Goal: Check status: Check status

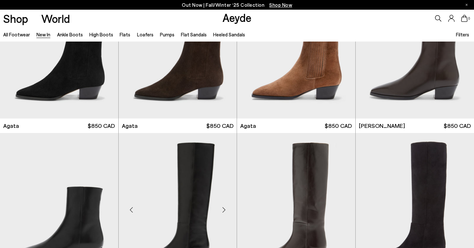
scroll to position [268, 0]
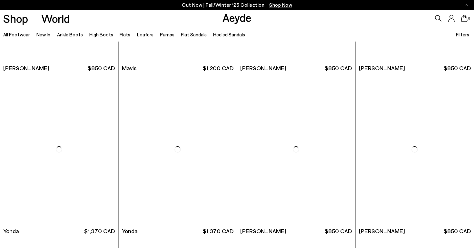
scroll to position [963, 0]
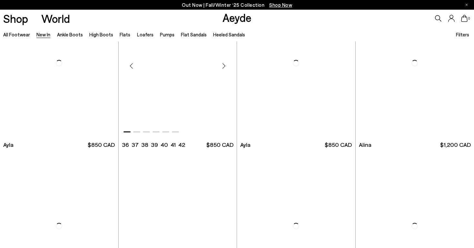
scroll to position [1814, 0]
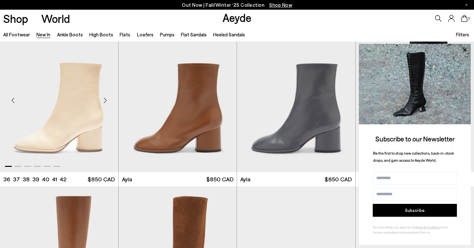
click at [61, 125] on img "1 / 6" at bounding box center [59, 98] width 118 height 149
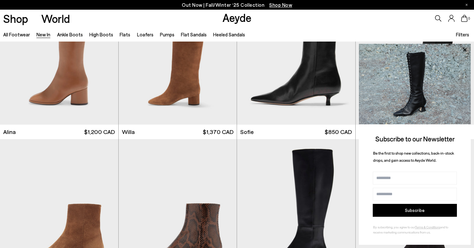
scroll to position [2026, 0]
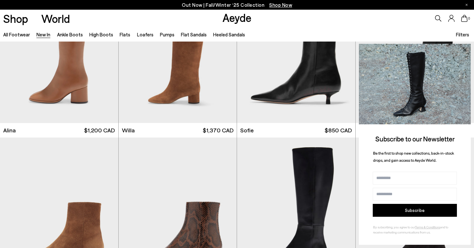
click at [465, 51] on icon at bounding box center [464, 49] width 3 height 3
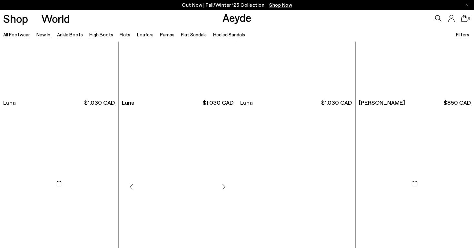
scroll to position [2654, 0]
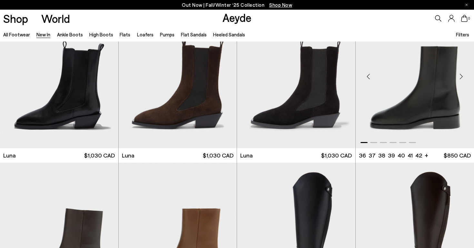
click at [401, 90] on img "1 / 6" at bounding box center [415, 74] width 119 height 149
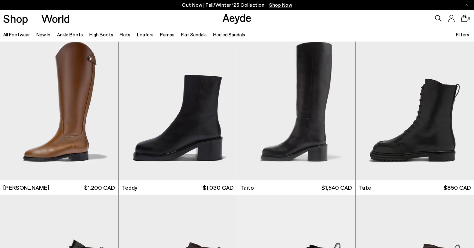
scroll to position [2949, 0]
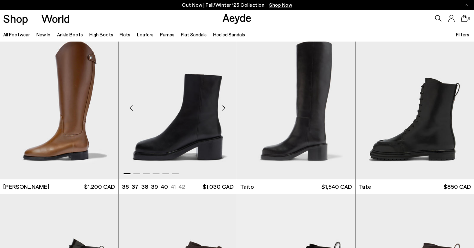
click at [215, 109] on div "Next slide" at bounding box center [223, 107] width 19 height 19
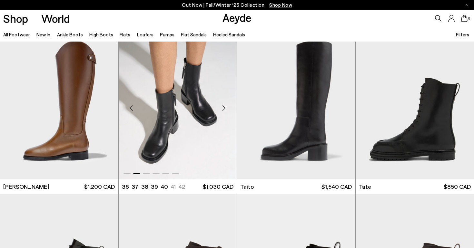
click at [189, 146] on img "2 / 6" at bounding box center [178, 105] width 118 height 149
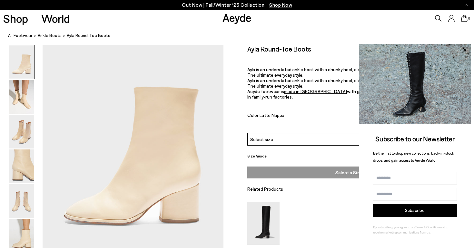
scroll to position [41, 0]
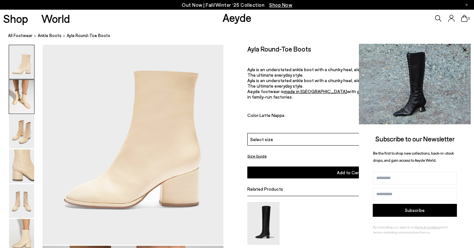
click at [21, 103] on img at bounding box center [21, 97] width 25 height 34
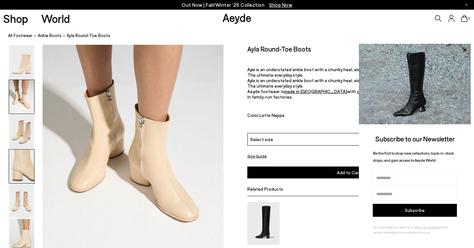
scroll to position [277, 0]
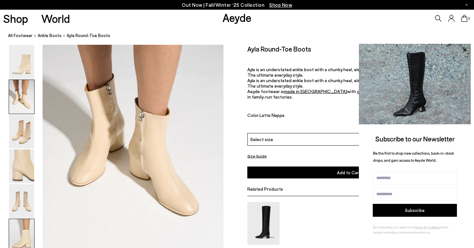
click at [24, 231] on img at bounding box center [21, 236] width 25 height 34
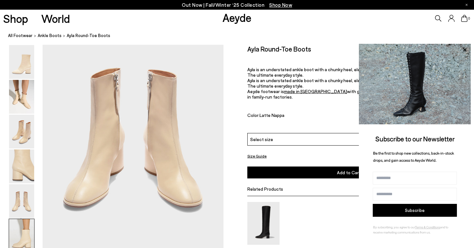
scroll to position [1257, 0]
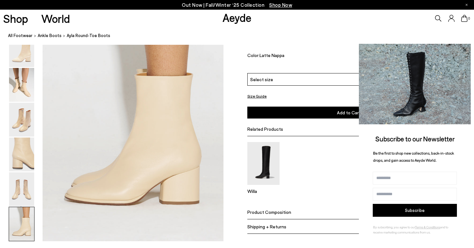
click at [465, 51] on icon at bounding box center [464, 49] width 3 height 3
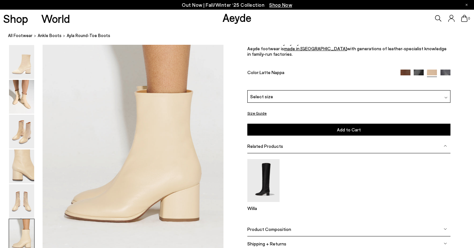
scroll to position [1241, 0]
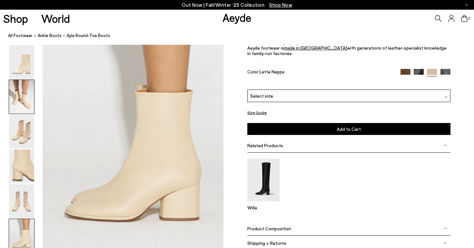
click at [26, 96] on img at bounding box center [21, 97] width 25 height 34
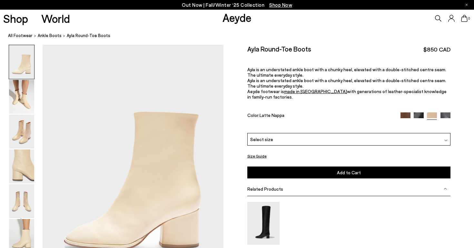
scroll to position [0, 0]
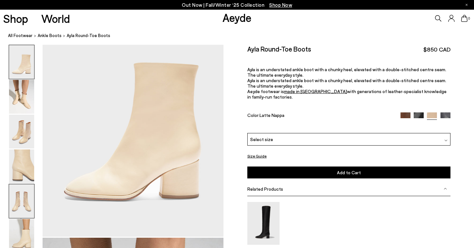
click at [19, 202] on img at bounding box center [21, 202] width 25 height 34
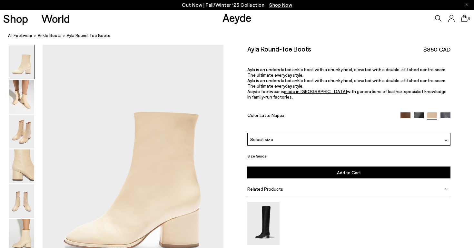
click at [277, 137] on div "Select size" at bounding box center [349, 139] width 203 height 13
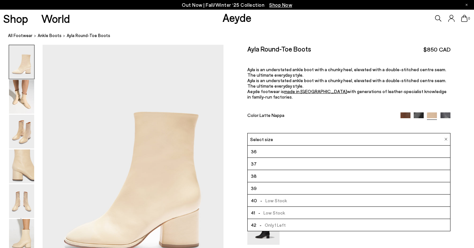
click at [291, 90] on link "made in [GEOGRAPHIC_DATA]" at bounding box center [315, 91] width 63 height 5
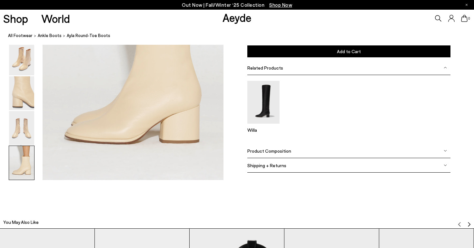
scroll to position [1319, 1]
click at [284, 151] on span "Product Composition" at bounding box center [270, 150] width 44 height 5
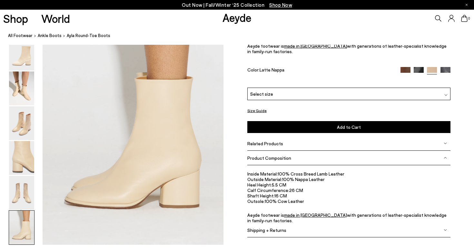
scroll to position [1251, 1]
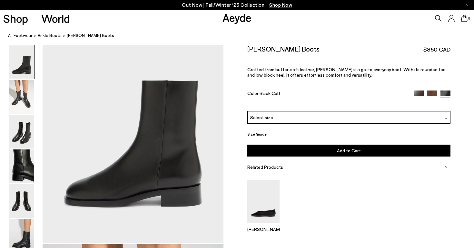
scroll to position [44, 0]
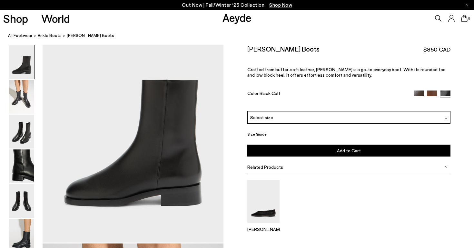
click at [319, 116] on div "Select size" at bounding box center [349, 117] width 203 height 13
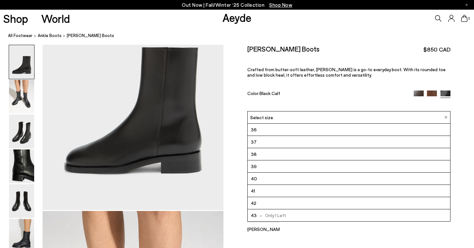
scroll to position [77, 0]
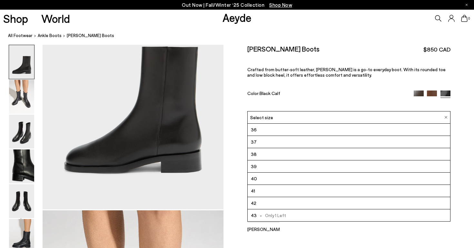
click at [327, 56] on div "Vincent Ankle Boots $850 CAD Crafted from butter-soft leather, Vincent is a go-…" at bounding box center [349, 78] width 203 height 66
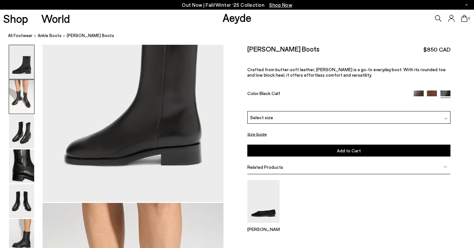
click at [11, 91] on img at bounding box center [21, 97] width 25 height 34
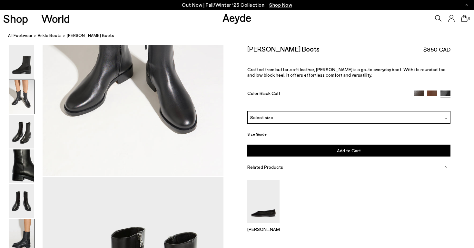
click at [14, 231] on img at bounding box center [21, 236] width 25 height 34
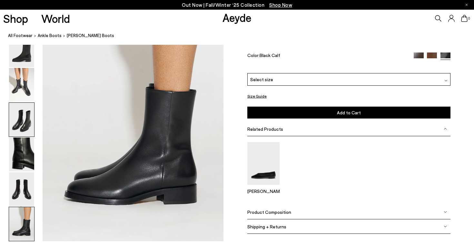
click at [21, 117] on img at bounding box center [21, 120] width 25 height 34
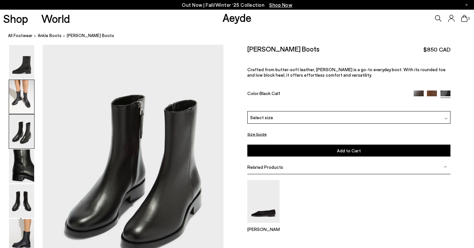
click at [25, 96] on img at bounding box center [21, 97] width 25 height 34
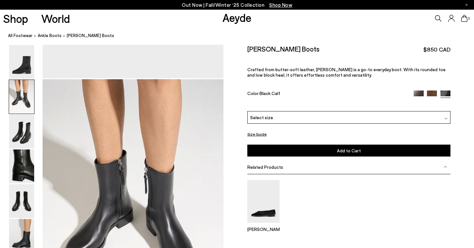
scroll to position [207, 0]
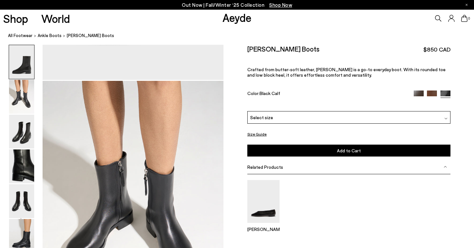
click at [420, 95] on img at bounding box center [419, 96] width 10 height 10
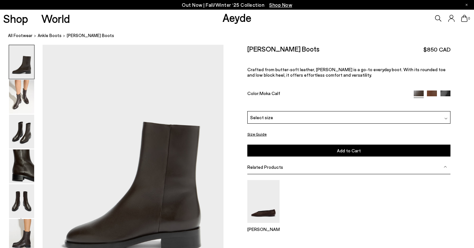
click at [432, 93] on img at bounding box center [432, 96] width 10 height 10
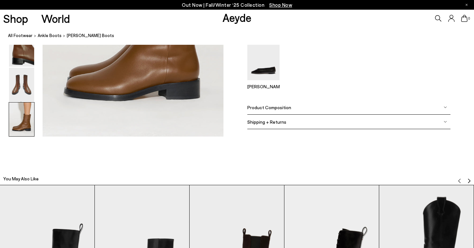
scroll to position [1364, 0]
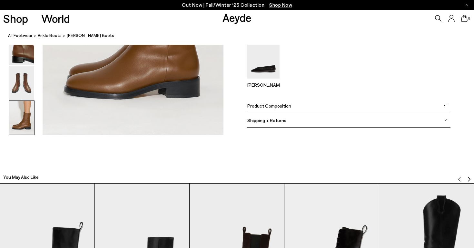
click at [376, 106] on div "Product Composition" at bounding box center [349, 106] width 203 height 15
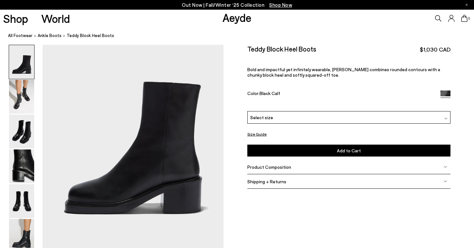
scroll to position [36, 0]
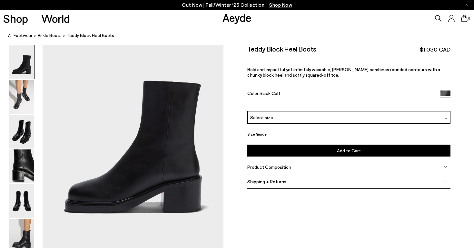
click at [289, 170] on div "Product Composition" at bounding box center [349, 167] width 203 height 15
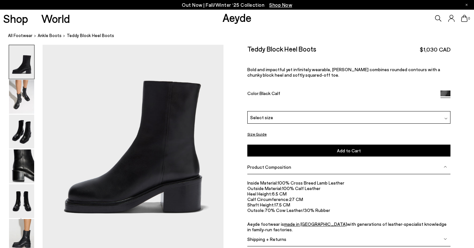
click at [282, 116] on div "Select size" at bounding box center [349, 117] width 203 height 13
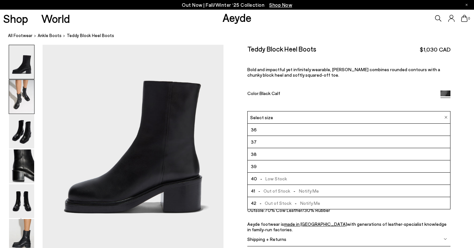
click at [20, 86] on img at bounding box center [21, 97] width 25 height 34
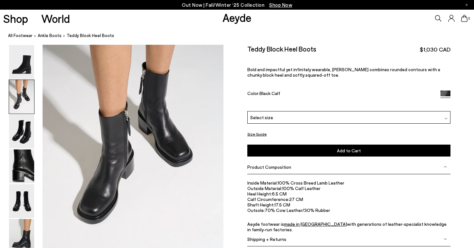
scroll to position [273, 0]
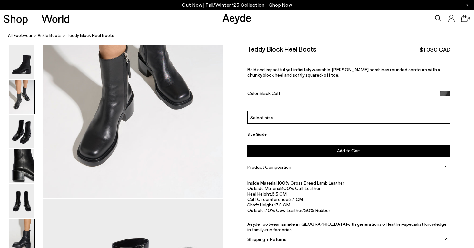
click at [12, 228] on img at bounding box center [21, 236] width 25 height 34
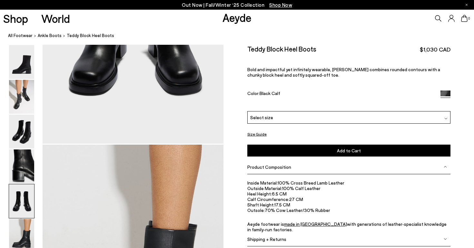
scroll to position [1032, 1]
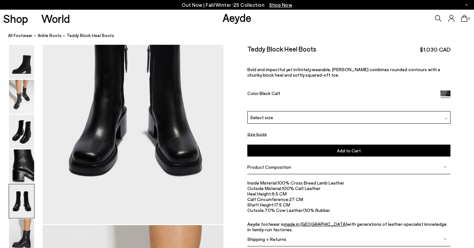
click at [452, 19] on icon at bounding box center [452, 18] width 6 height 7
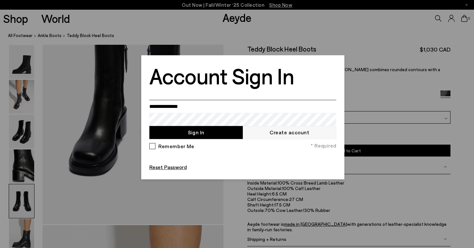
click at [188, 111] on input "email" at bounding box center [242, 106] width 187 height 13
type input "**********"
click at [205, 135] on button "Sign In" at bounding box center [196, 132] width 94 height 13
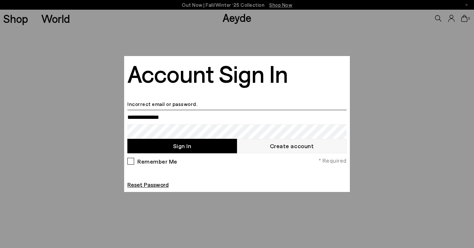
click at [180, 116] on input "email" at bounding box center [236, 117] width 219 height 15
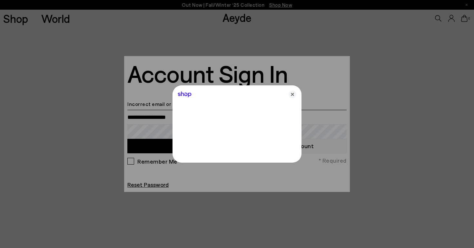
type input "**********"
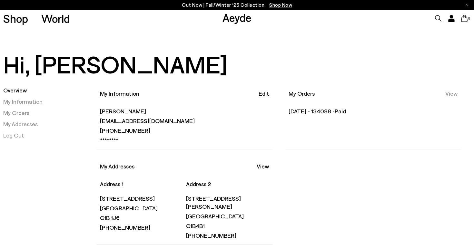
click at [450, 92] on link "View" at bounding box center [452, 94] width 13 height 8
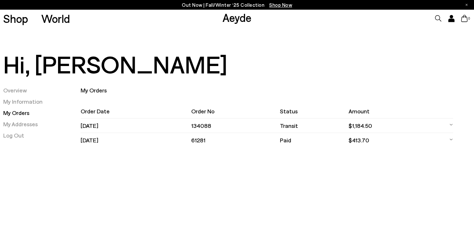
click at [452, 140] on icon at bounding box center [452, 140] width 4 height 10
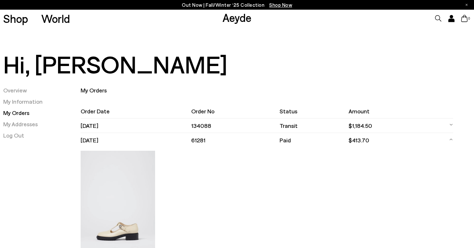
click at [452, 124] on icon at bounding box center [452, 125] width 4 height 10
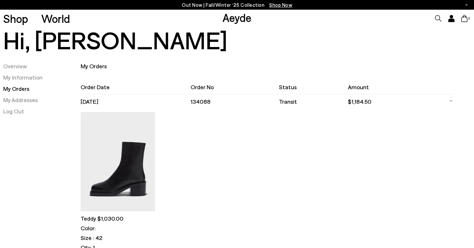
scroll to position [26, 0]
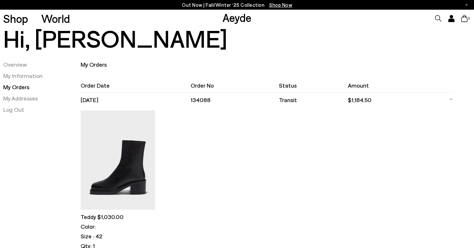
click at [45, 163] on div "Overview My Information My Orders My Addresses Log Out" at bounding box center [41, 244] width 77 height 366
click at [452, 99] on icon at bounding box center [451, 99] width 3 height 1
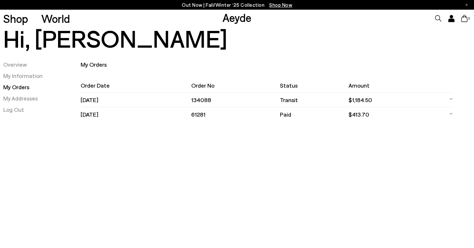
click at [451, 114] on icon at bounding box center [451, 113] width 3 height 1
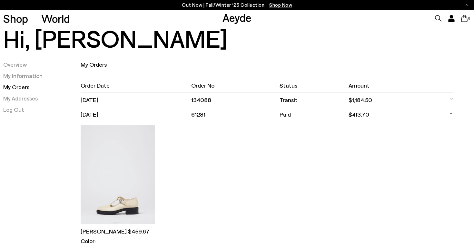
click at [451, 114] on icon at bounding box center [451, 113] width 3 height 1
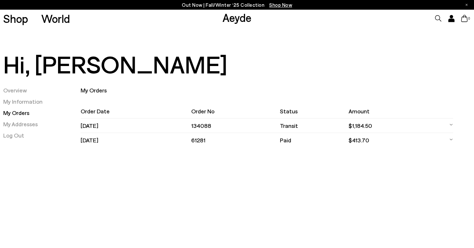
scroll to position [0, 0]
click at [436, 123] on td "$1,184.50" at bounding box center [394, 126] width 90 height 15
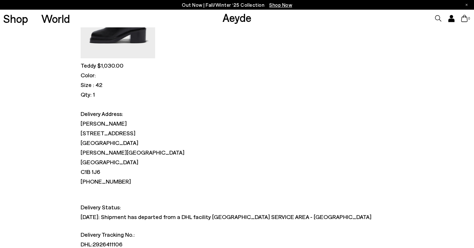
scroll to position [172, 0]
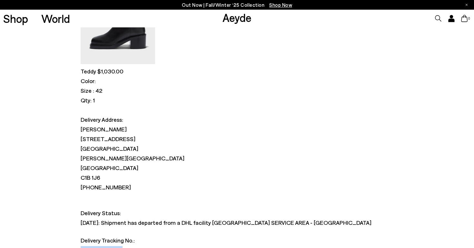
drag, startPoint x: 149, startPoint y: 156, endPoint x: 199, endPoint y: 159, distance: 50.4
click at [199, 247] on p "DHL: 2926411106" at bounding box center [226, 251] width 291 height 8
copy p "DHL: 2926411106"
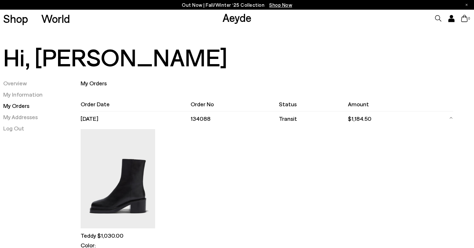
scroll to position [6, 0]
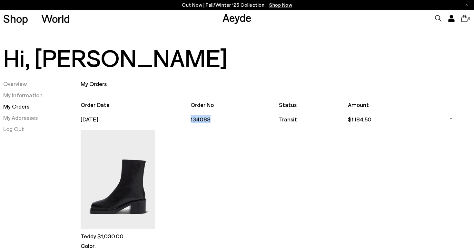
drag, startPoint x: 216, startPoint y: 119, endPoint x: 193, endPoint y: 119, distance: 22.6
click at [193, 119] on td "134088" at bounding box center [235, 119] width 88 height 15
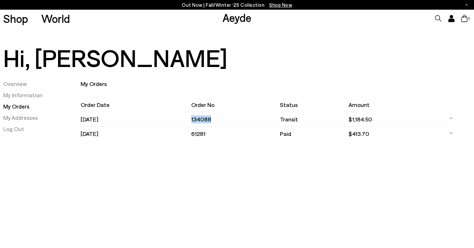
copy td "134088"
click at [167, 186] on div "Out Now | Fall/Winter ‘25 Collection Shop Now Shop World Aeyde 0" at bounding box center [237, 155] width 474 height 221
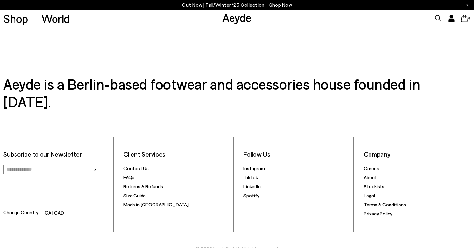
scroll to position [223, 0]
click at [138, 184] on link "Returns & Refunds" at bounding box center [143, 187] width 39 height 6
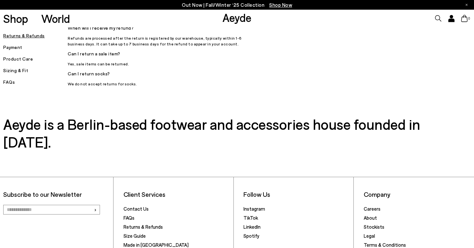
scroll to position [249, 0]
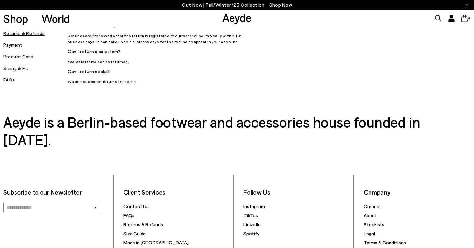
click at [131, 213] on link "FAQs" at bounding box center [129, 216] width 11 height 6
click at [129, 213] on link "FAQs" at bounding box center [129, 216] width 11 height 6
click at [128, 213] on link "FAQs" at bounding box center [129, 216] width 11 height 6
click at [133, 204] on link "Contact Us" at bounding box center [136, 207] width 25 height 6
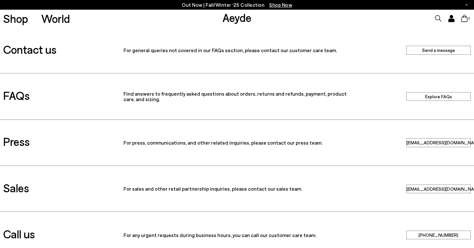
click at [438, 96] on link "Explore FAQs" at bounding box center [439, 96] width 65 height 9
click at [436, 95] on link "Explore FAQs" at bounding box center [439, 96] width 65 height 9
click at [434, 50] on link "Send a message" at bounding box center [439, 50] width 65 height 9
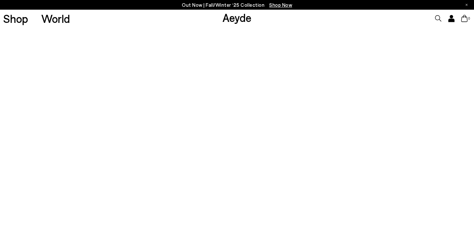
click at [146, 185] on div "Out Now | Fall/Winter ‘25 Collection Shop Now Shop World Aeyde 0" at bounding box center [237, 137] width 474 height 221
